Goal: Task Accomplishment & Management: Manage account settings

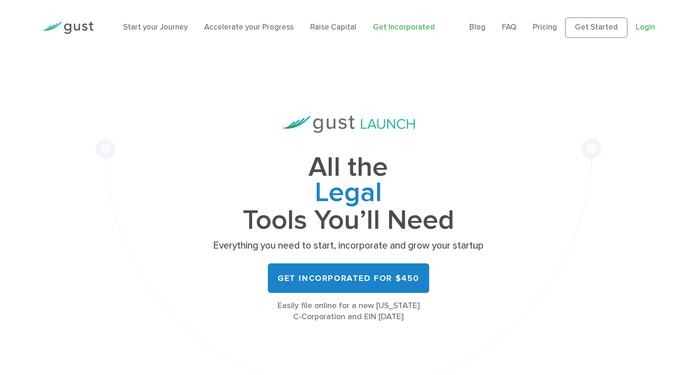
click at [643, 31] on link "Login" at bounding box center [645, 27] width 19 height 9
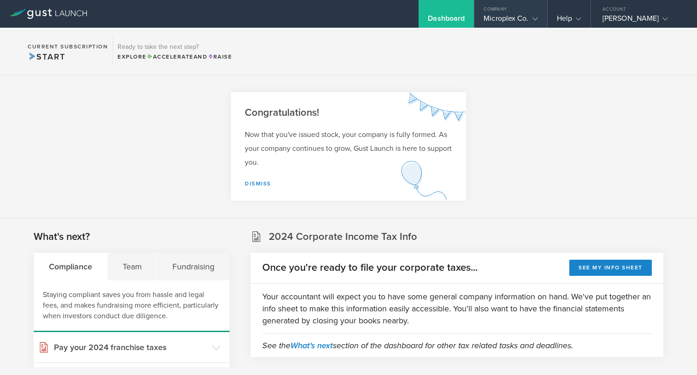
click at [512, 9] on div "Company" at bounding box center [510, 7] width 72 height 14
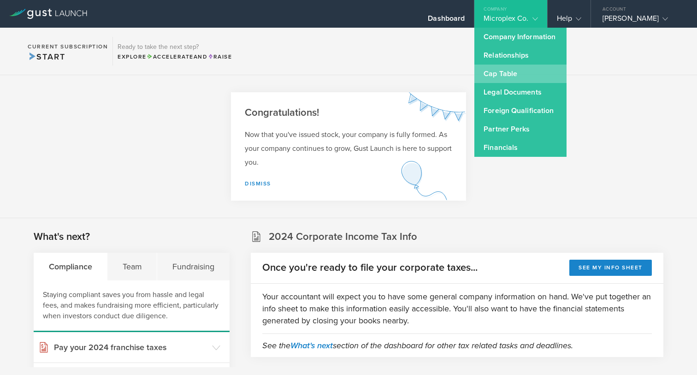
click at [498, 78] on link "Cap Table" at bounding box center [520, 74] width 92 height 18
